Goal: Information Seeking & Learning: Learn about a topic

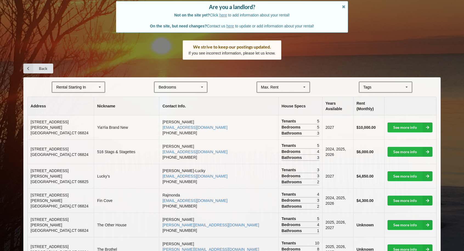
scroll to position [50, 0]
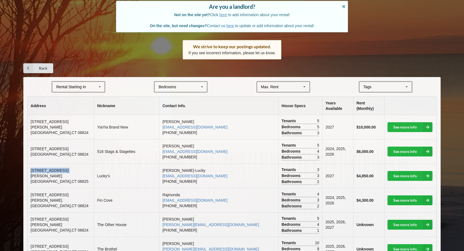
drag, startPoint x: 64, startPoint y: 167, endPoint x: 29, endPoint y: 167, distance: 35.1
click at [29, 167] on td "[STREET_ADDRESS][PERSON_NAME]" at bounding box center [61, 176] width 66 height 24
copy span "[STREET_ADDRESS][PERSON_NAME]"
drag, startPoint x: 47, startPoint y: 192, endPoint x: 30, endPoint y: 192, distance: 16.7
click at [30, 192] on td "[STREET_ADDRESS][PERSON_NAME]" at bounding box center [61, 200] width 66 height 24
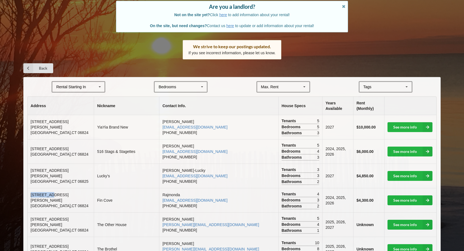
copy span "[STREET_ADDRESS][PERSON_NAME]"
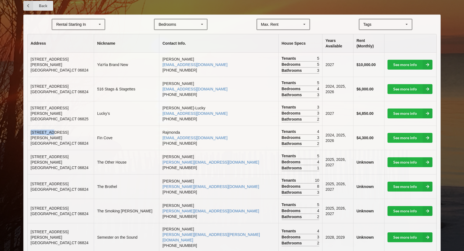
scroll to position [113, 0]
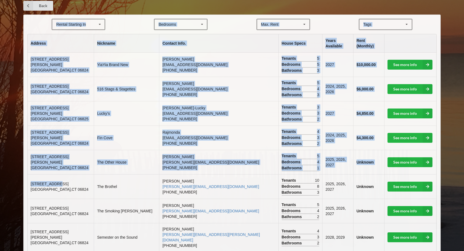
drag, startPoint x: 57, startPoint y: 178, endPoint x: 25, endPoint y: 179, distance: 32.1
drag, startPoint x: 25, startPoint y: 179, endPoint x: 46, endPoint y: 176, distance: 20.4
click at [46, 182] on span "[STREET_ADDRESS]" at bounding box center [50, 184] width 38 height 4
click at [55, 177] on td "[STREET_ADDRESS]" at bounding box center [61, 187] width 66 height 24
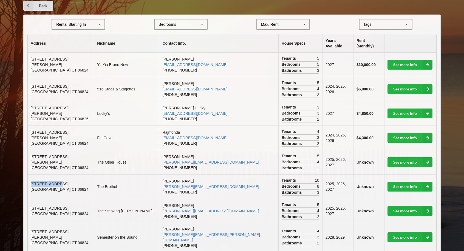
drag, startPoint x: 55, startPoint y: 177, endPoint x: 30, endPoint y: 178, distance: 25.8
click at [30, 178] on td "[STREET_ADDRESS]" at bounding box center [61, 187] width 66 height 24
copy span "[STREET_ADDRESS]"
click at [97, 26] on icon at bounding box center [100, 24] width 8 height 10
click at [142, 7] on div "Back" at bounding box center [232, 6] width 418 height 10
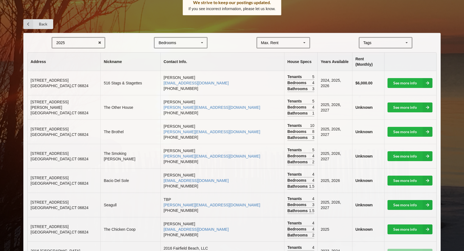
scroll to position [0, 0]
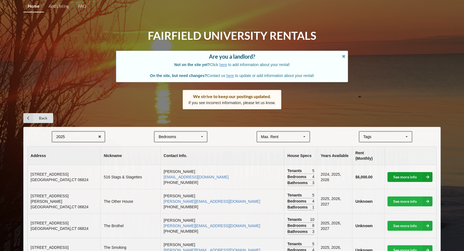
click at [415, 172] on link "See more info" at bounding box center [410, 177] width 45 height 10
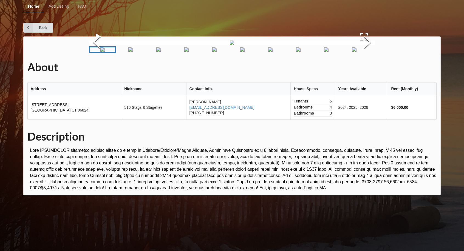
scroll to position [131, 0]
